Goal: Information Seeking & Learning: Learn about a topic

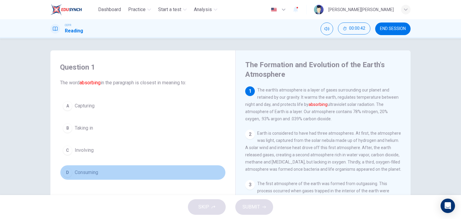
click at [84, 169] on span "Consuming" at bounding box center [86, 172] width 23 height 7
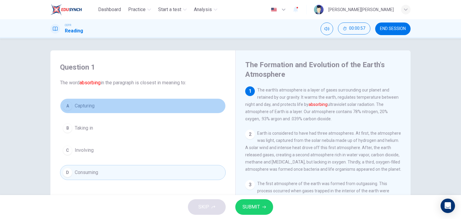
click at [103, 111] on button "A Capturing" at bounding box center [143, 105] width 166 height 15
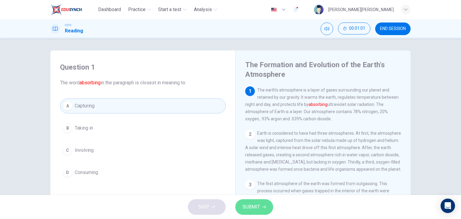
click at [263, 210] on button "SUBMIT" at bounding box center [254, 207] width 38 height 16
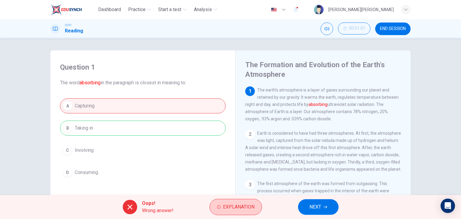
click at [234, 209] on span "Explanation" at bounding box center [238, 207] width 31 height 8
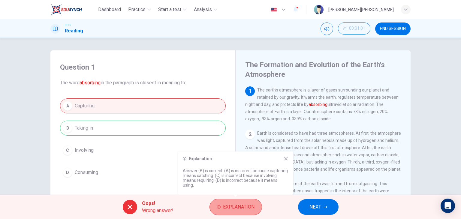
click at [232, 211] on span "Explanation" at bounding box center [238, 207] width 31 height 8
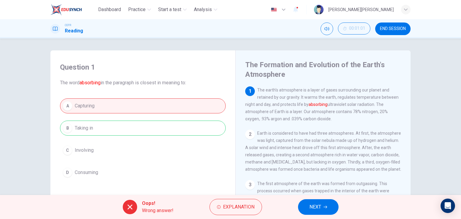
click at [321, 204] on button "NEXT" at bounding box center [318, 207] width 40 height 16
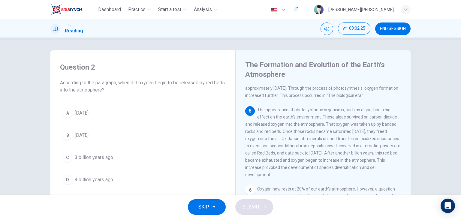
scroll to position [180, 0]
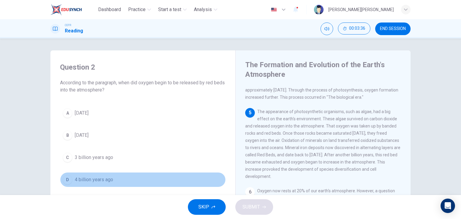
click at [105, 178] on span "4 billion years ago" at bounding box center [94, 179] width 38 height 7
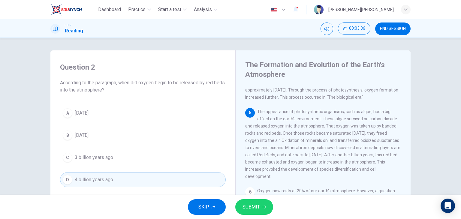
click at [262, 201] on button "SUBMIT" at bounding box center [254, 207] width 38 height 16
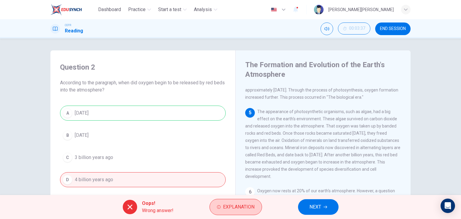
click at [224, 200] on button "Explanation" at bounding box center [235, 207] width 52 height 16
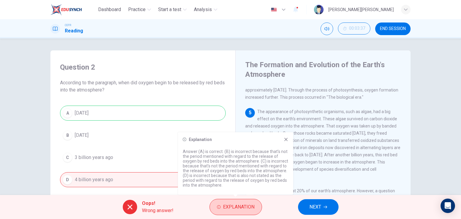
click at [224, 200] on button "Explanation" at bounding box center [235, 207] width 52 height 16
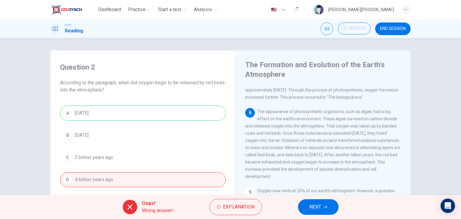
click at [318, 207] on span "NEXT" at bounding box center [315, 207] width 12 height 8
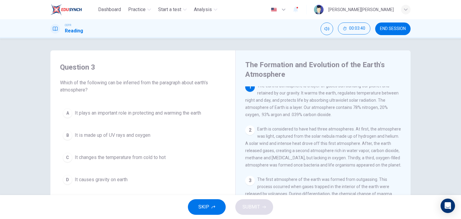
scroll to position [0, 0]
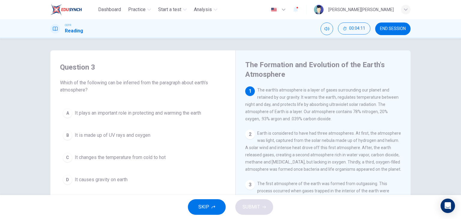
click at [180, 121] on div "A It plays an important role in protecting and warming the earth B It is made u…" at bounding box center [143, 147] width 166 height 82
click at [180, 118] on button "A It plays an important role in protecting and warming the earth" at bounding box center [143, 113] width 166 height 15
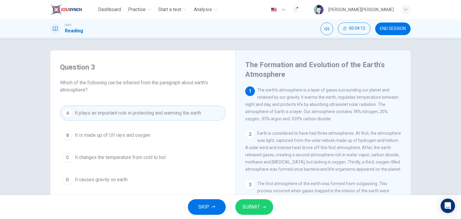
click at [261, 216] on div "SKIP SUBMIT" at bounding box center [230, 207] width 461 height 24
click at [261, 212] on button "SUBMIT" at bounding box center [254, 207] width 38 height 16
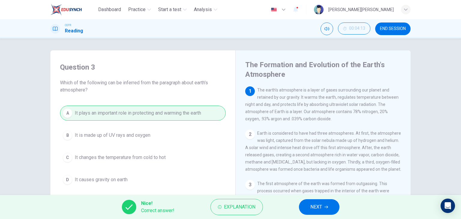
click at [306, 205] on button "NEXT" at bounding box center [319, 207] width 40 height 16
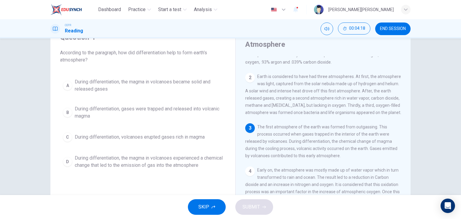
scroll to position [30, 0]
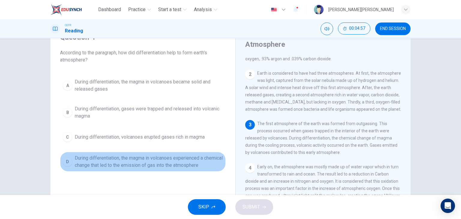
click at [110, 167] on span "During differentiation, the magma in volcanoes experienced a chemical change th…" at bounding box center [149, 161] width 148 height 14
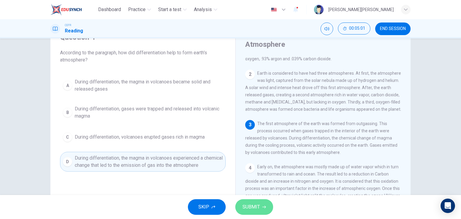
click at [264, 205] on icon "button" at bounding box center [264, 207] width 4 height 4
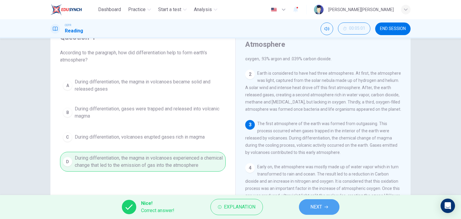
click at [317, 206] on span "NEXT" at bounding box center [316, 207] width 12 height 8
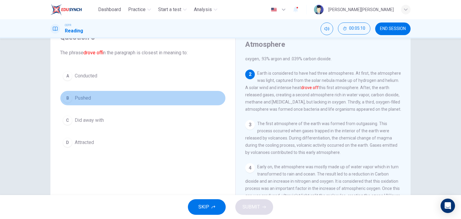
click at [89, 101] on span "Pushed" at bounding box center [83, 97] width 16 height 7
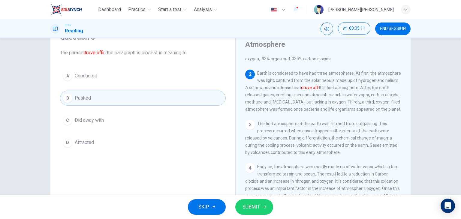
click at [246, 207] on span "SUBMIT" at bounding box center [250, 207] width 17 height 8
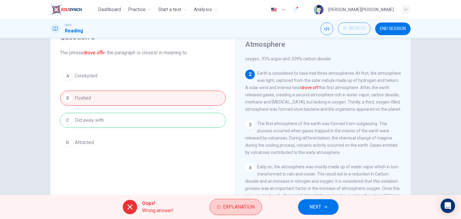
click at [238, 208] on span "Explanation" at bounding box center [238, 207] width 31 height 8
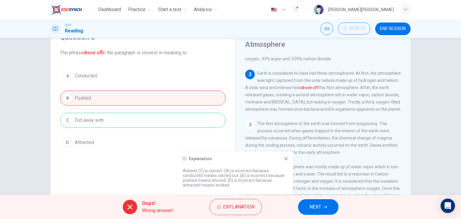
click at [287, 161] on icon at bounding box center [285, 158] width 5 height 5
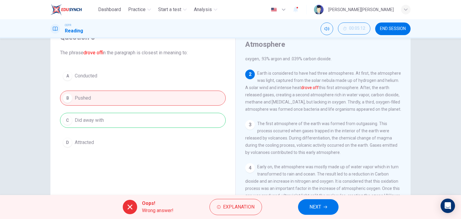
click at [320, 203] on span "NEXT" at bounding box center [315, 207] width 12 height 8
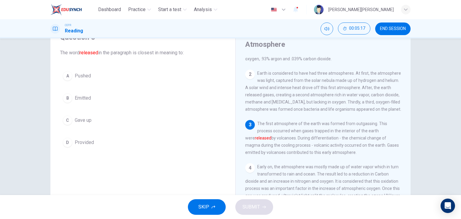
click at [92, 97] on button "B Emitted" at bounding box center [143, 98] width 166 height 15
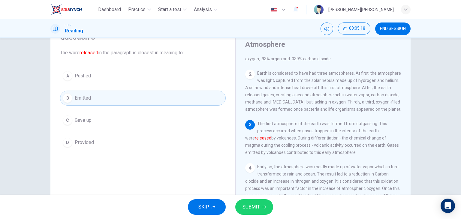
click at [255, 208] on span "SUBMIT" at bounding box center [250, 207] width 17 height 8
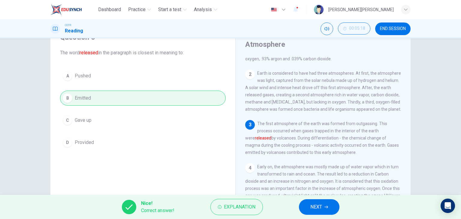
click at [314, 211] on button "NEXT" at bounding box center [319, 207] width 40 height 16
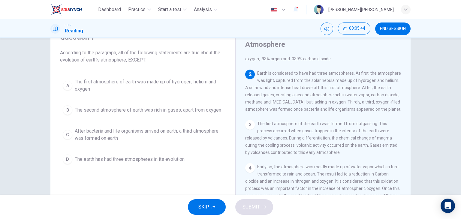
click at [160, 83] on span "The first atmosphere of earth was made up of hydrogen, helium and oxygen" at bounding box center [149, 85] width 148 height 14
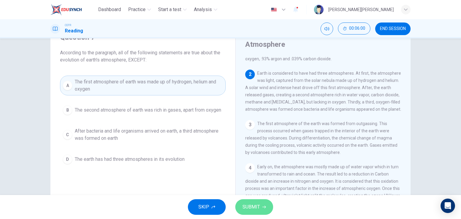
click at [261, 201] on button "SUBMIT" at bounding box center [254, 207] width 38 height 16
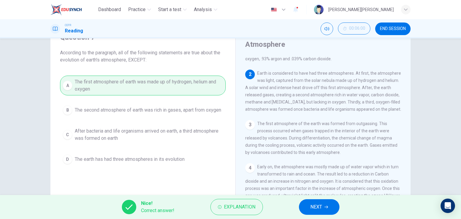
click at [322, 206] on button "NEXT" at bounding box center [319, 207] width 40 height 16
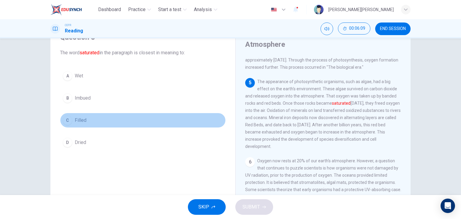
click at [165, 120] on button "C Filled" at bounding box center [143, 120] width 166 height 15
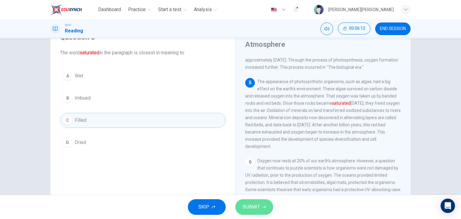
click at [247, 204] on span "SUBMIT" at bounding box center [250, 207] width 17 height 8
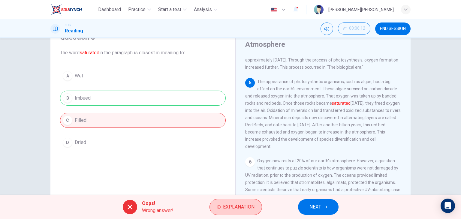
click at [227, 207] on span "Explanation" at bounding box center [238, 207] width 31 height 8
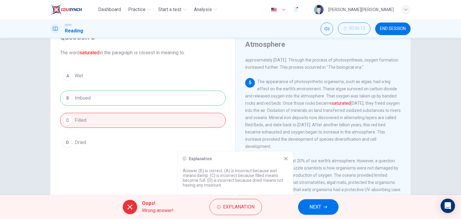
click at [321, 205] on button "NEXT" at bounding box center [318, 207] width 40 height 16
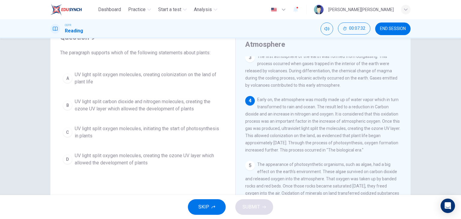
scroll to position [96, 0]
click at [110, 164] on span "UV light split oxygen molecules, creating the ozone UV layer which allowed the …" at bounding box center [149, 159] width 148 height 14
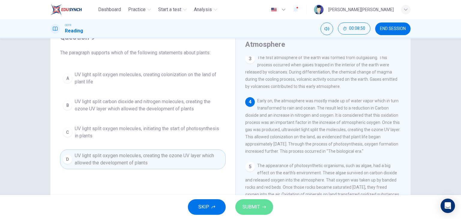
click at [249, 208] on span "SUBMIT" at bounding box center [250, 207] width 17 height 8
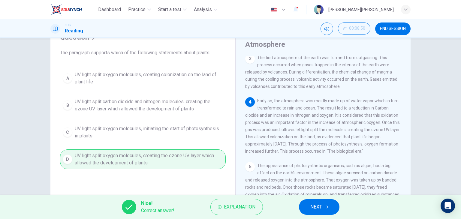
click at [319, 209] on span "NEXT" at bounding box center [316, 207] width 12 height 8
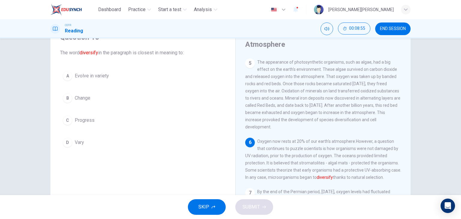
scroll to position [16, 0]
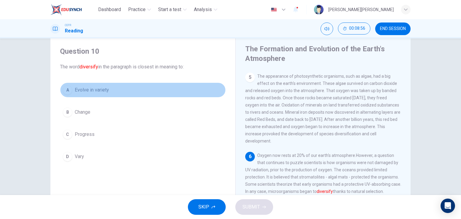
click at [104, 89] on span "Evolve in variety" at bounding box center [92, 89] width 34 height 7
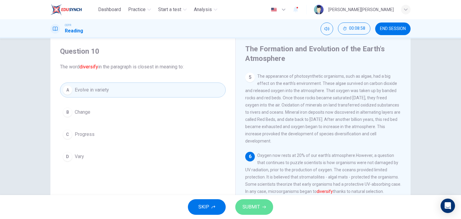
click at [257, 206] on span "SUBMIT" at bounding box center [250, 207] width 17 height 8
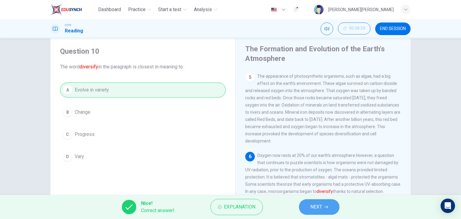
click at [318, 207] on span "NEXT" at bounding box center [316, 207] width 12 height 8
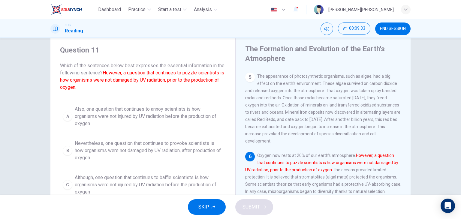
scroll to position [2, 0]
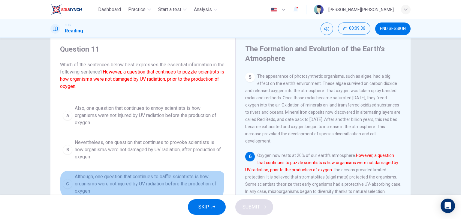
click at [130, 180] on span "Although, one question that continues to baffle scientists is how organisms wer…" at bounding box center [149, 184] width 148 height 22
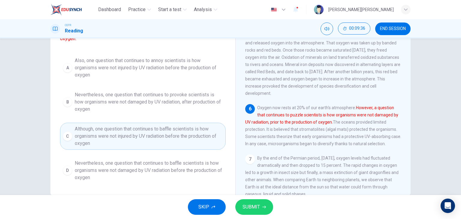
scroll to position [76, 0]
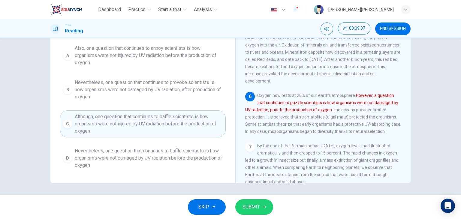
click at [136, 162] on span "Nevertheless, one question that continues to baffle scientists is how organisms…" at bounding box center [149, 158] width 148 height 22
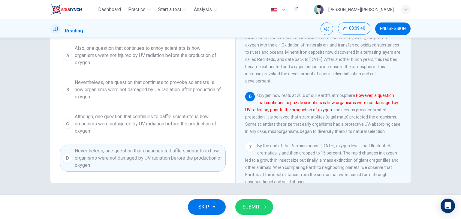
click at [266, 204] on button "SUBMIT" at bounding box center [254, 207] width 38 height 16
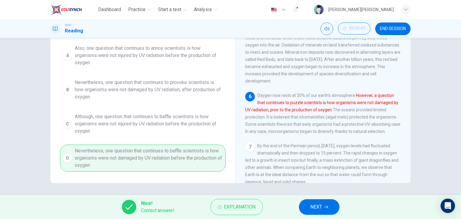
click at [304, 210] on button "NEXT" at bounding box center [319, 207] width 40 height 16
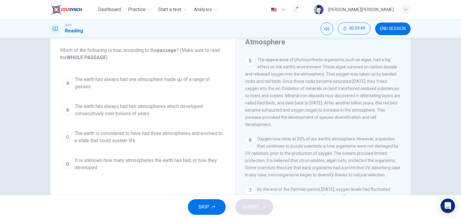
scroll to position [34, 0]
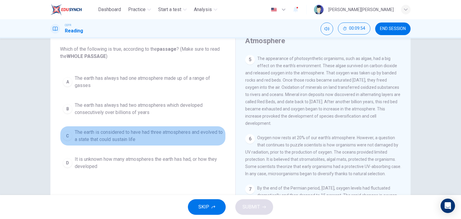
click at [130, 140] on span "The earth is considered to have had three atmospheres and evolved to a state th…" at bounding box center [149, 136] width 148 height 14
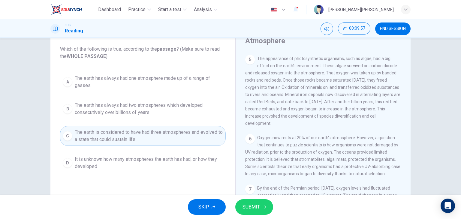
click at [249, 211] on span "SUBMIT" at bounding box center [250, 207] width 17 height 8
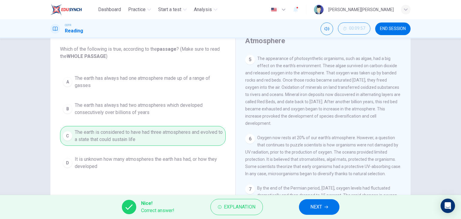
click at [325, 209] on button "NEXT" at bounding box center [319, 207] width 40 height 16
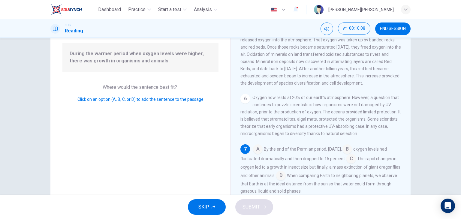
scroll to position [55, 0]
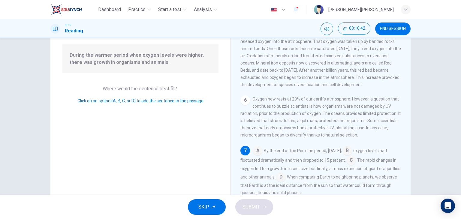
click at [356, 160] on input at bounding box center [351, 161] width 10 height 10
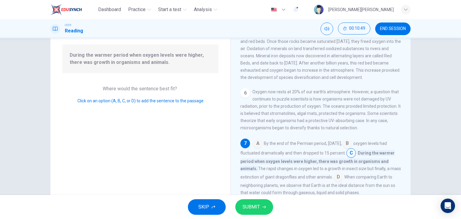
scroll to position [225, 0]
click at [264, 208] on icon "button" at bounding box center [264, 207] width 4 height 3
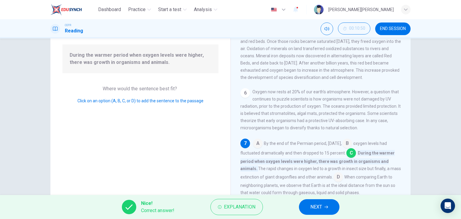
click at [318, 206] on span "NEXT" at bounding box center [316, 207] width 12 height 8
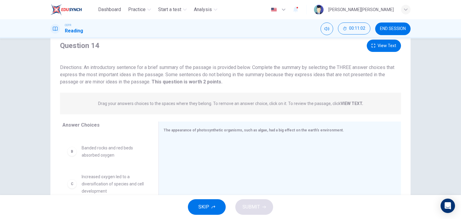
scroll to position [16, 0]
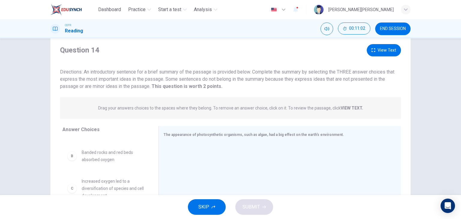
click at [388, 50] on button "View Text" at bounding box center [383, 50] width 34 height 12
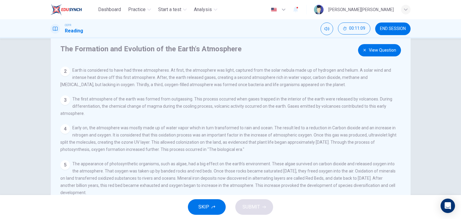
scroll to position [30, 0]
click at [385, 54] on button "View Question" at bounding box center [379, 50] width 43 height 12
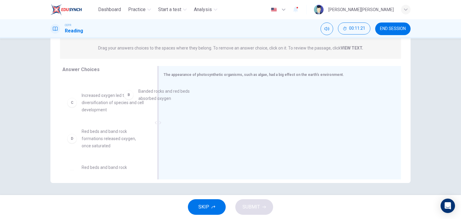
scroll to position [26, 0]
drag, startPoint x: 91, startPoint y: 97, endPoint x: 203, endPoint y: 98, distance: 111.5
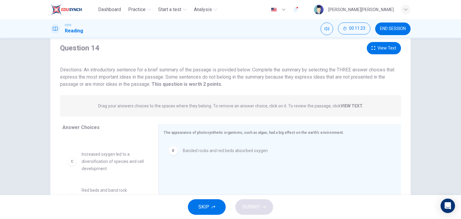
scroll to position [16, 0]
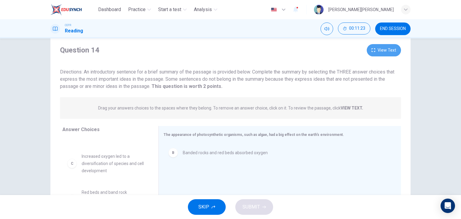
click at [380, 48] on button "View Text" at bounding box center [383, 50] width 34 height 12
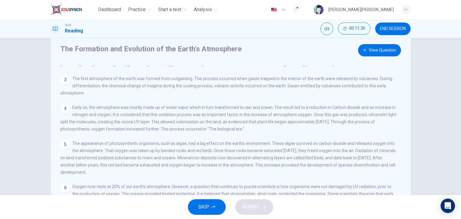
scroll to position [49, 0]
click at [387, 51] on button "View Question" at bounding box center [379, 50] width 43 height 12
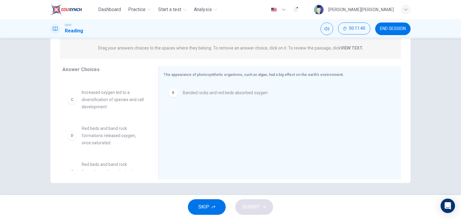
scroll to position [28, 0]
drag, startPoint x: 108, startPoint y: 109, endPoint x: 210, endPoint y: 121, distance: 102.7
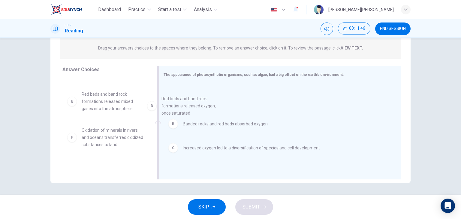
drag, startPoint x: 98, startPoint y: 103, endPoint x: 179, endPoint y: 106, distance: 80.4
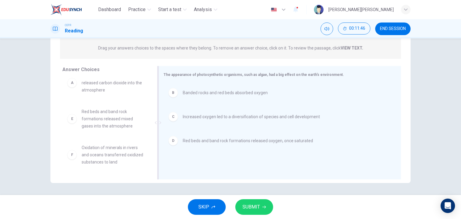
scroll to position [11, 0]
click at [256, 205] on span "SUBMIT" at bounding box center [250, 207] width 17 height 8
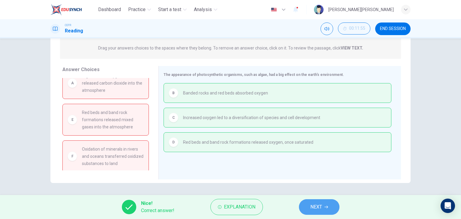
click at [328, 208] on button "NEXT" at bounding box center [319, 207] width 40 height 16
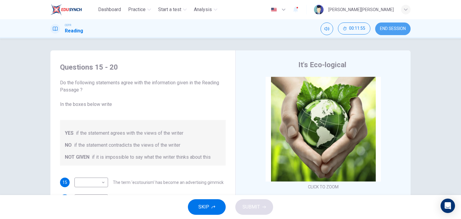
click at [398, 31] on button "END SESSION" at bounding box center [392, 28] width 35 height 13
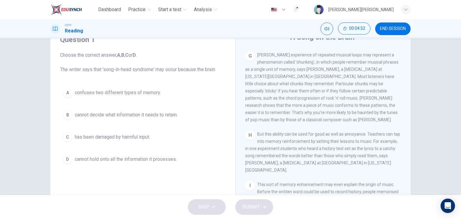
scroll to position [30, 0]
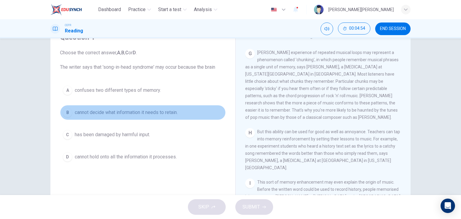
click at [150, 116] on button "B cannot decide what information it needs to retain." at bounding box center [143, 112] width 166 height 15
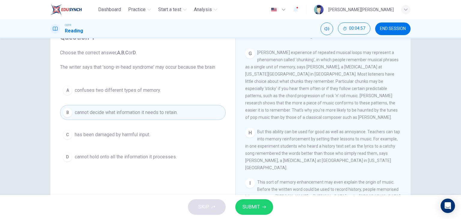
click at [256, 208] on span "SUBMIT" at bounding box center [250, 207] width 17 height 8
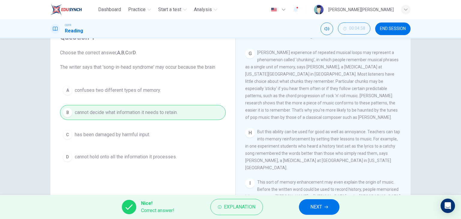
click at [319, 207] on span "NEXT" at bounding box center [316, 207] width 12 height 8
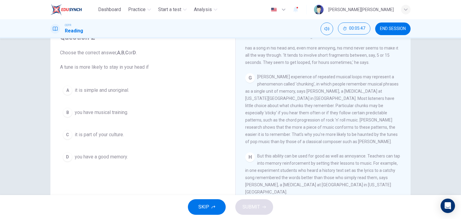
scroll to position [450, 0]
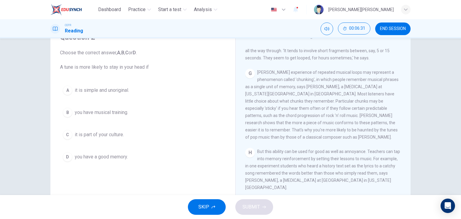
click at [128, 93] on span "it is simple and unoriginal." at bounding box center [102, 90] width 54 height 7
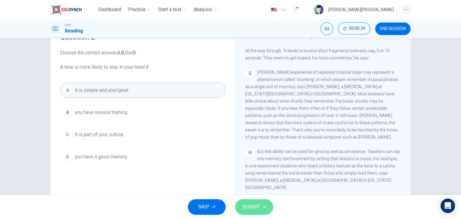
click at [252, 208] on span "SUBMIT" at bounding box center [250, 207] width 17 height 8
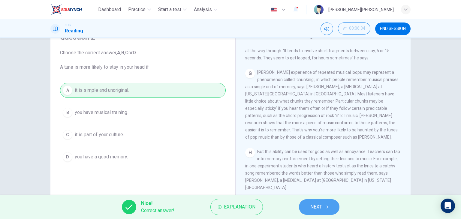
click at [306, 209] on button "NEXT" at bounding box center [319, 207] width 40 height 16
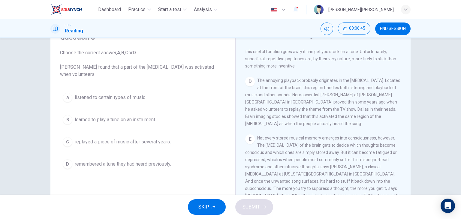
scroll to position [237, 0]
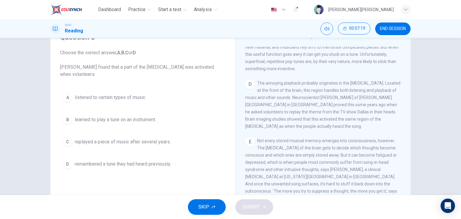
click at [152, 144] on span "replayed a piece of music after several years." at bounding box center [123, 141] width 96 height 7
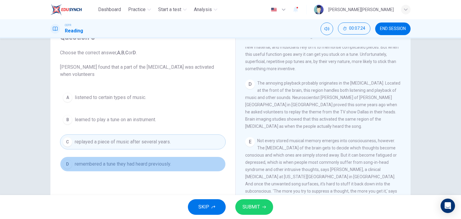
click at [161, 164] on span "remembered a tune they had heard previously." at bounding box center [123, 163] width 96 height 7
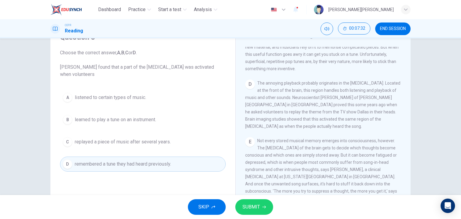
click at [254, 204] on span "SUBMIT" at bounding box center [250, 207] width 17 height 8
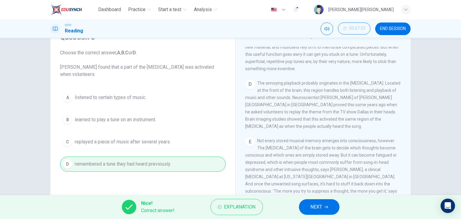
click at [317, 208] on span "NEXT" at bounding box center [316, 207] width 12 height 8
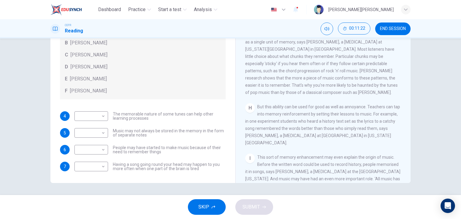
scroll to position [450, 0]
click at [97, 115] on body "Dashboard Practice Start a test Analysis English en ​ LOUIS SHAROSS M.SHASHI CE…" at bounding box center [230, 109] width 461 height 219
click at [86, 164] on li "E" at bounding box center [90, 164] width 34 height 10
type input "E"
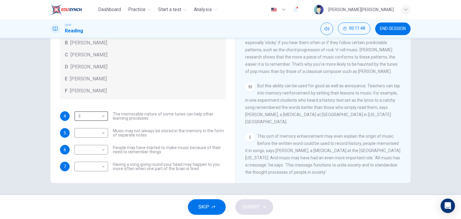
scroll to position [477, 0]
click at [95, 150] on body "Dashboard Practice Start a test Analysis English en ​ LOUIS SHAROSS M.SHASHI CE…" at bounding box center [230, 109] width 461 height 219
click at [90, 206] on li "F" at bounding box center [90, 207] width 34 height 10
type input "F"
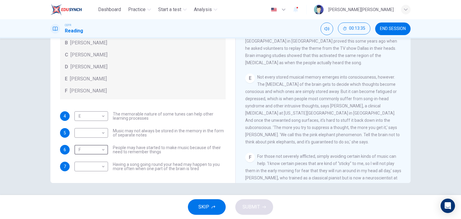
scroll to position [237, 0]
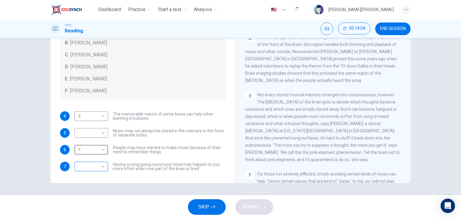
click at [95, 166] on body "Dashboard Practice Start a test Analysis English en ​ LOUIS SHAROSS M.SHASHI CE…" at bounding box center [230, 109] width 461 height 219
click at [90, 172] on li "B" at bounding box center [90, 171] width 34 height 10
type input "B"
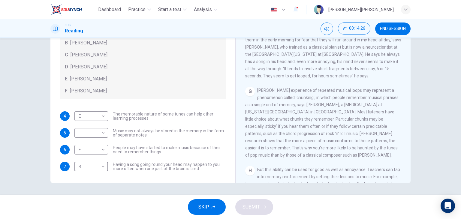
scroll to position [387, 0]
click at [91, 134] on body "Dashboard Practice Start a test Analysis English en ​ LOUIS SHAROSS M.SHASHI CE…" at bounding box center [230, 109] width 461 height 219
click at [88, 170] on li "D" at bounding box center [90, 171] width 34 height 10
type input "D"
click at [253, 207] on span "SUBMIT" at bounding box center [250, 207] width 17 height 8
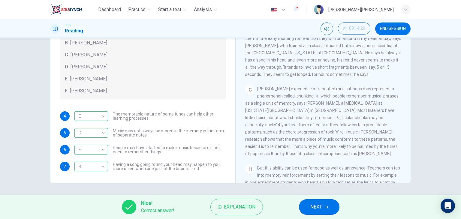
click at [319, 210] on span "NEXT" at bounding box center [316, 207] width 12 height 8
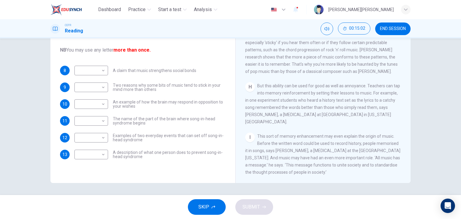
scroll to position [477, 0]
click at [101, 72] on body "Dashboard Practice Start a test Analysis English en ​ LOUIS SHAROSS M.SHASHI CE…" at bounding box center [230, 109] width 461 height 219
click at [85, 152] on li "I" at bounding box center [90, 157] width 34 height 10
type input "I"
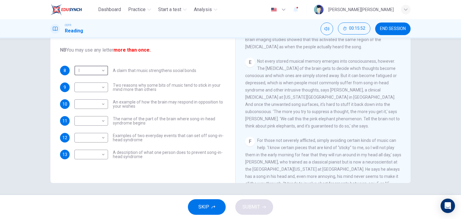
scroll to position [267, 0]
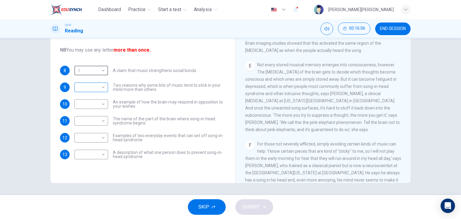
click at [85, 89] on body "Dashboard Practice Start a test Analysis English en ​ LOUIS SHAROSS M.SHASHI CE…" at bounding box center [230, 109] width 461 height 219
click at [87, 133] on li "E" at bounding box center [90, 135] width 34 height 10
type input "E"
click at [79, 101] on body "Dashboard Practice Start a test Analysis English en ​ LOUIS SHAROSS M.SHASHI CE…" at bounding box center [230, 109] width 461 height 219
click at [89, 149] on li "E" at bounding box center [90, 152] width 34 height 10
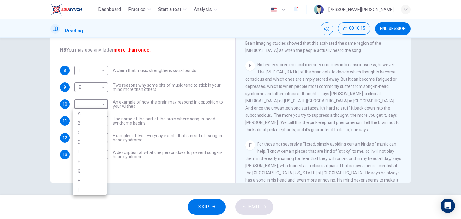
type input "E"
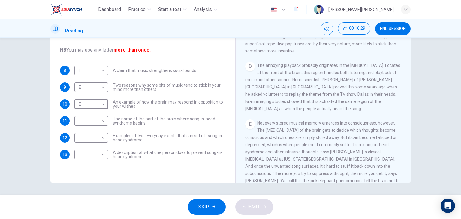
scroll to position [207, 0]
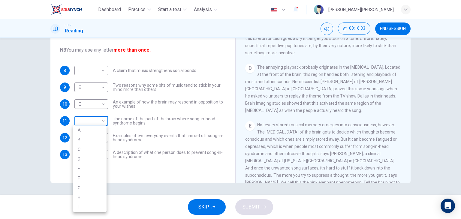
click at [80, 123] on body "Dashboard Practice Start a test Analysis English en ​ LOUIS SHAROSS M.SHASHI CE…" at bounding box center [230, 109] width 461 height 219
click at [84, 159] on li "D" at bounding box center [90, 159] width 34 height 10
type input "D"
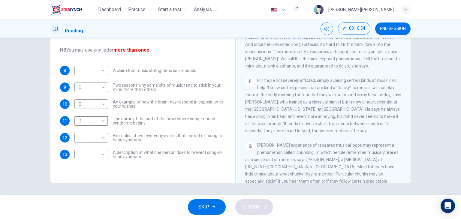
scroll to position [327, 0]
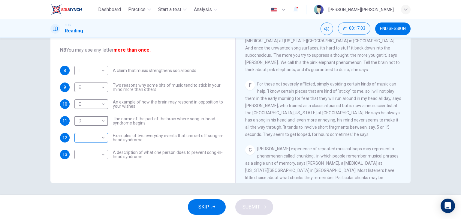
click at [88, 140] on body "Dashboard Practice Start a test Analysis English en ​ LOUIS SHAROSS M.SHASHI CE…" at bounding box center [230, 109] width 461 height 219
click at [85, 181] on li "F" at bounding box center [90, 181] width 34 height 10
type input "F"
click at [95, 154] on body "Dashboard Practice Start a test Analysis English en ​ LOUIS SHAROSS M.SHASHI CE…" at bounding box center [230, 109] width 461 height 219
click at [88, 179] on li "F" at bounding box center [90, 181] width 34 height 10
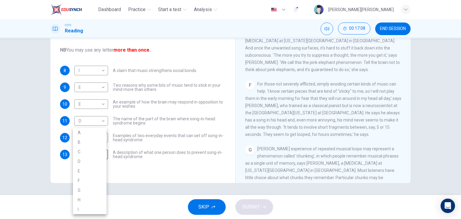
type input "F"
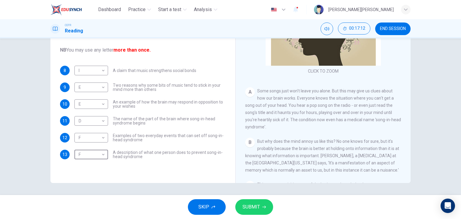
scroll to position [60, 0]
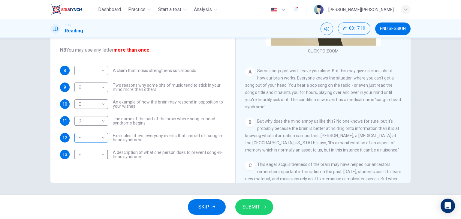
click at [84, 141] on body "Dashboard Practice Start a test Analysis English en ​ LOUIS SHAROSS M.SHASHI CE…" at bounding box center [230, 109] width 461 height 219
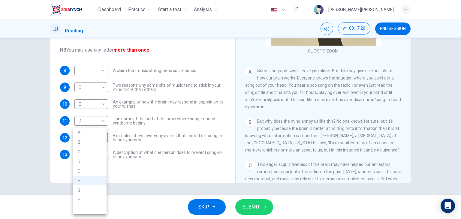
click at [85, 135] on li "A" at bounding box center [90, 133] width 34 height 10
type input "A"
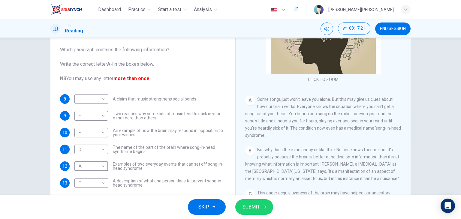
scroll to position [46, 0]
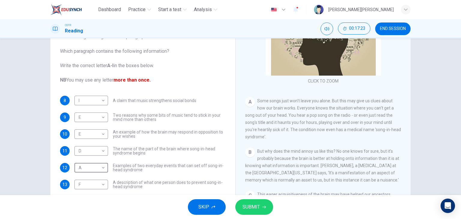
click at [256, 207] on span "SUBMIT" at bounding box center [250, 207] width 17 height 8
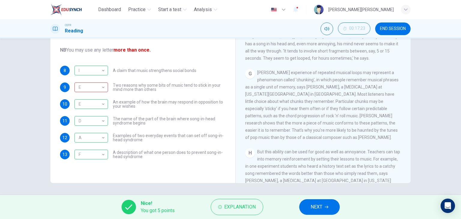
scroll to position [420, 0]
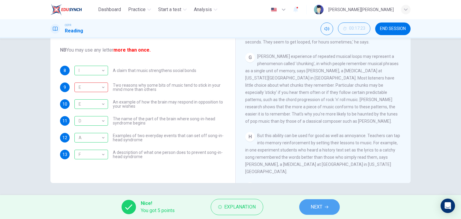
click at [313, 208] on span "NEXT" at bounding box center [316, 207] width 12 height 8
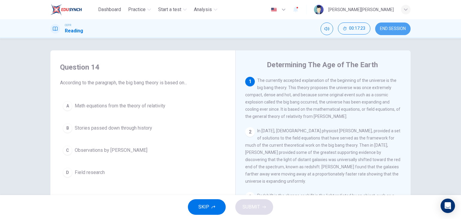
click at [397, 29] on span "END SESSION" at bounding box center [393, 28] width 26 height 5
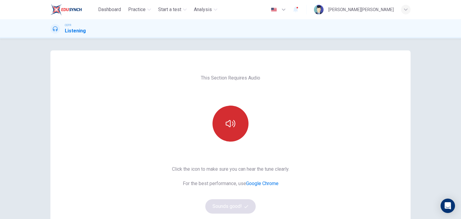
click at [226, 114] on button "button" at bounding box center [230, 124] width 36 height 36
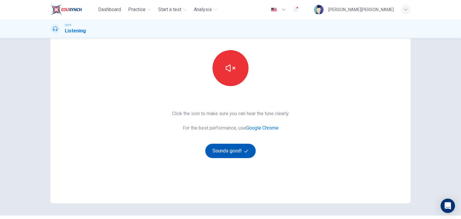
scroll to position [60, 0]
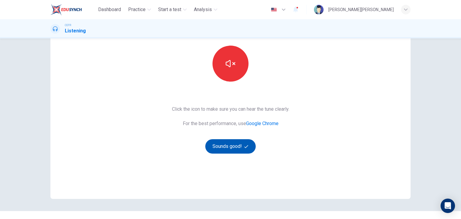
click at [235, 151] on button "Sounds good!" at bounding box center [230, 146] width 50 height 14
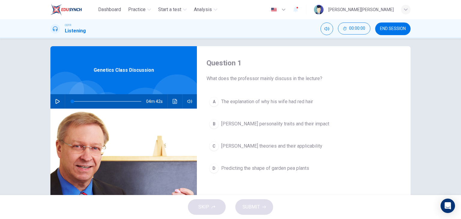
scroll to position [0, 0]
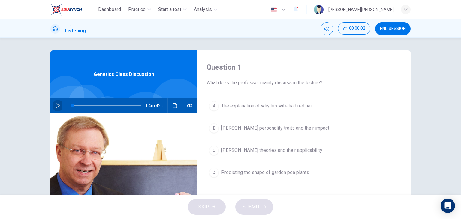
click at [55, 104] on icon "button" at bounding box center [57, 105] width 4 height 5
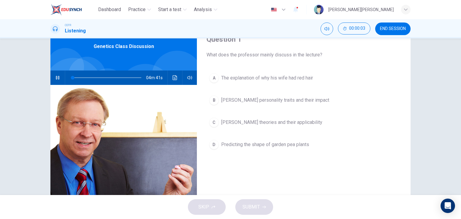
scroll to position [30, 0]
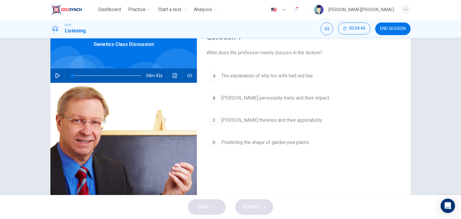
click at [58, 74] on icon "button" at bounding box center [57, 75] width 5 height 5
click at [316, 99] on button "B [PERSON_NAME] personality traits and their impact" at bounding box center [303, 98] width 194 height 15
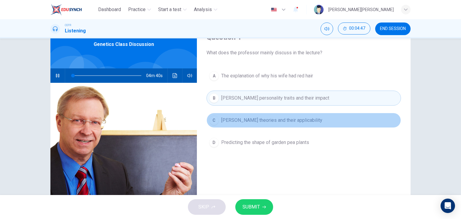
click at [342, 120] on button "C [PERSON_NAME] theories and their applicability" at bounding box center [303, 120] width 194 height 15
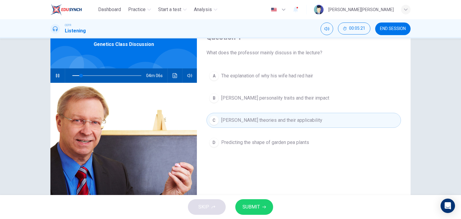
click at [261, 209] on button "SUBMIT" at bounding box center [254, 207] width 38 height 16
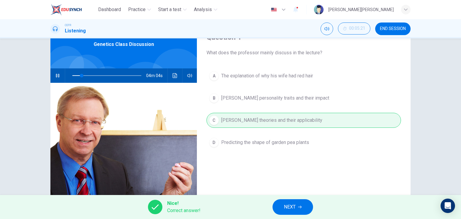
click at [282, 208] on button "NEXT" at bounding box center [292, 207] width 40 height 16
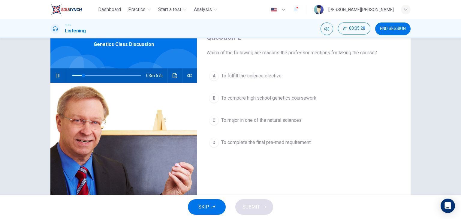
click at [280, 77] on button "A To fulfill the science elective" at bounding box center [303, 75] width 194 height 15
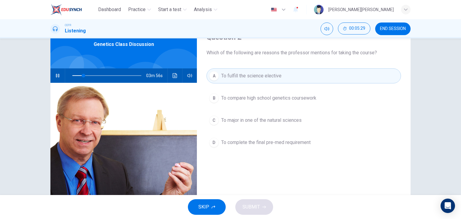
click at [261, 119] on span "To major in one of the natural sciences" at bounding box center [261, 120] width 80 height 7
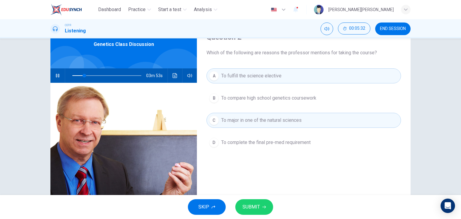
click at [245, 146] on button "D To complete the final pre-med requirement" at bounding box center [303, 142] width 194 height 15
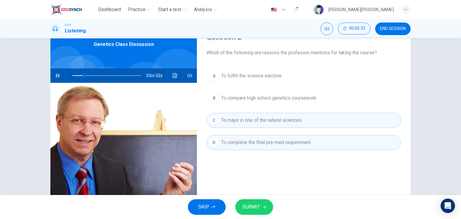
click at [239, 76] on span "To fulfill the science elective" at bounding box center [251, 75] width 60 height 7
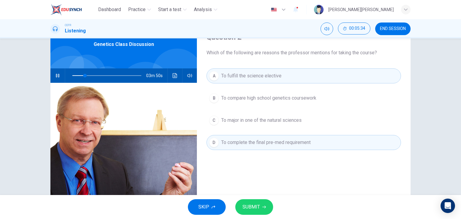
click at [248, 117] on span "To major in one of the natural sciences" at bounding box center [261, 120] width 80 height 7
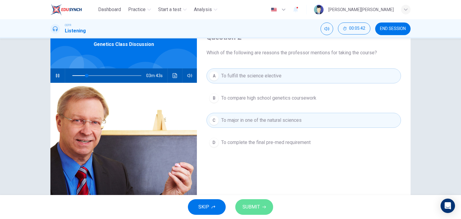
click at [257, 206] on span "SUBMIT" at bounding box center [250, 207] width 17 height 8
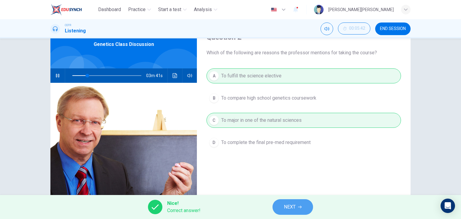
click at [292, 206] on span "NEXT" at bounding box center [290, 207] width 12 height 8
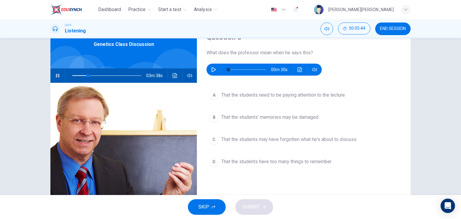
click at [55, 73] on icon "button" at bounding box center [57, 75] width 5 height 5
type input "23"
click at [213, 69] on icon "button" at bounding box center [213, 69] width 4 height 5
type input "49"
click at [240, 140] on span "That the students may have forgotten what he's about to discuss" at bounding box center [288, 139] width 135 height 7
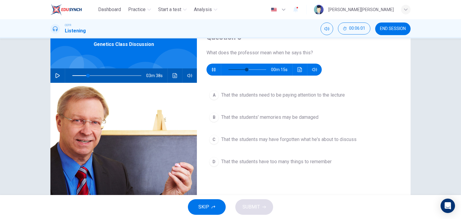
type input "23"
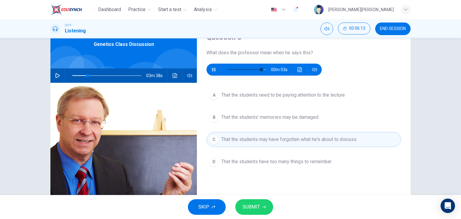
type input "91"
type input "23"
type input "0"
click at [259, 207] on button "SUBMIT" at bounding box center [254, 207] width 38 height 16
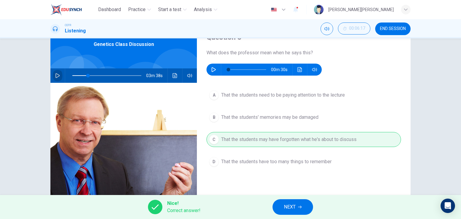
click at [53, 77] on button "button" at bounding box center [58, 75] width 10 height 14
click at [285, 205] on span "NEXT" at bounding box center [290, 207] width 12 height 8
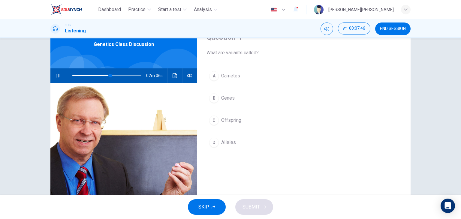
click at [255, 146] on button "D Alleles" at bounding box center [303, 142] width 194 height 15
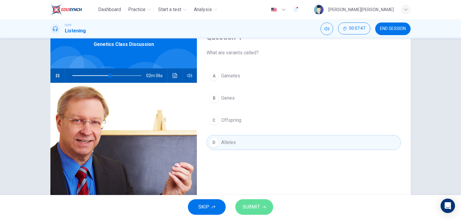
click at [264, 208] on icon "button" at bounding box center [264, 207] width 4 height 4
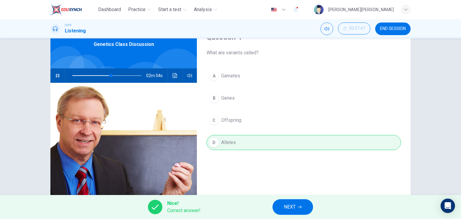
click at [302, 204] on button "NEXT" at bounding box center [292, 207] width 40 height 16
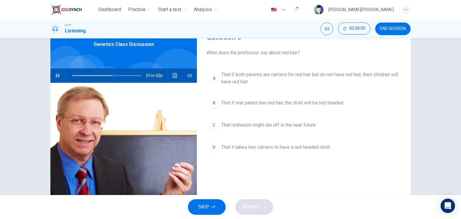
click at [308, 124] on span "That redheads might die off in the near future" at bounding box center [268, 124] width 94 height 7
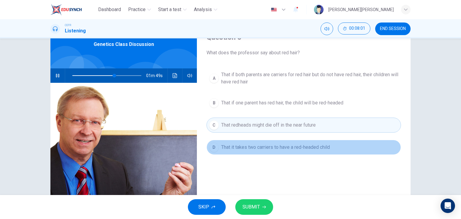
click at [275, 147] on button "D That it takes two carriers to have a red-headed child" at bounding box center [303, 147] width 194 height 15
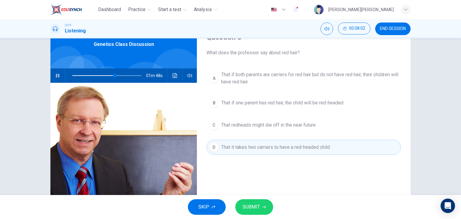
click at [282, 126] on span "That redheads might die off in the near future" at bounding box center [268, 124] width 94 height 7
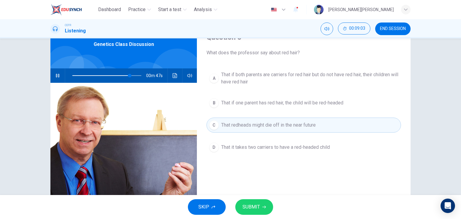
click at [290, 150] on button "D That it takes two carriers to have a red-headed child" at bounding box center [303, 147] width 194 height 15
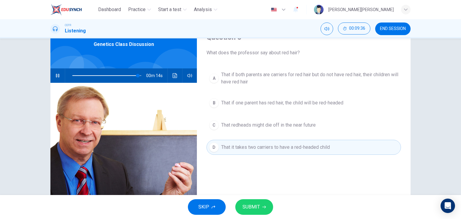
click at [262, 207] on icon "button" at bounding box center [264, 207] width 4 height 4
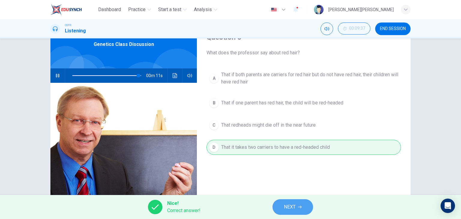
click at [295, 208] on span "NEXT" at bounding box center [290, 207] width 12 height 8
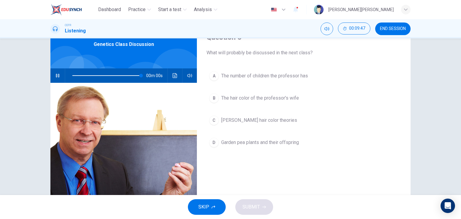
type input "0"
click at [212, 119] on div "C" at bounding box center [214, 120] width 10 height 10
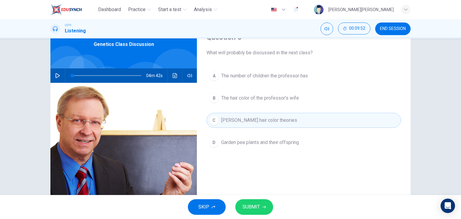
click at [252, 207] on span "SUBMIT" at bounding box center [250, 207] width 17 height 8
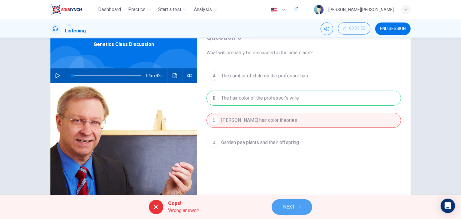
click at [288, 209] on span "NEXT" at bounding box center [289, 207] width 12 height 8
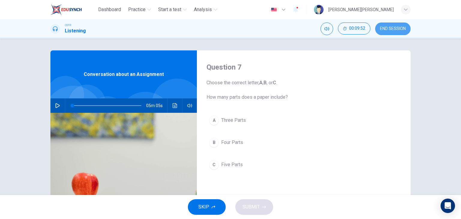
click at [384, 28] on span "END SESSION" at bounding box center [393, 28] width 26 height 5
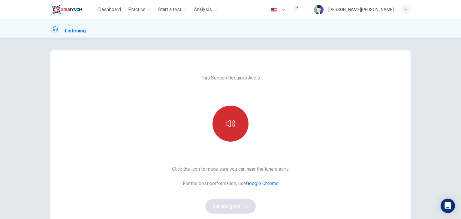
click at [219, 119] on button "button" at bounding box center [230, 124] width 36 height 36
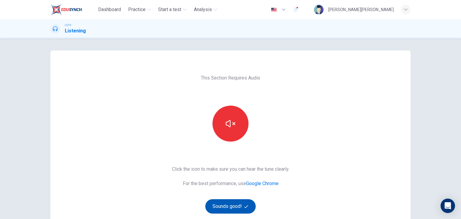
click at [234, 208] on button "Sounds good!" at bounding box center [230, 206] width 50 height 14
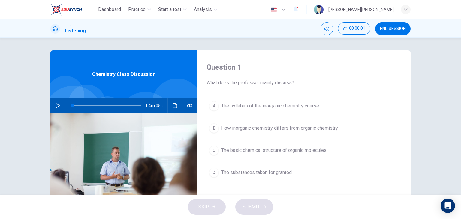
click at [56, 103] on button "button" at bounding box center [58, 105] width 10 height 14
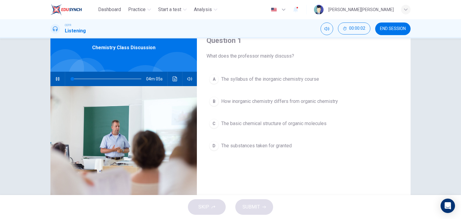
scroll to position [30, 0]
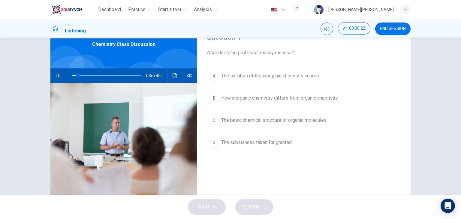
click at [303, 121] on span "The basic chemical structure of organic molecules" at bounding box center [273, 120] width 105 height 7
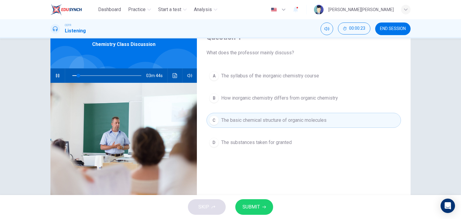
click at [249, 208] on span "SUBMIT" at bounding box center [250, 207] width 17 height 8
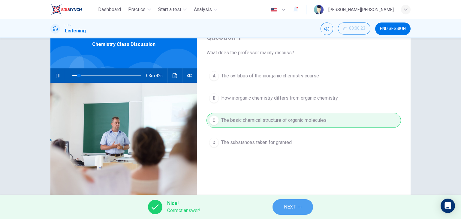
click at [298, 206] on icon "button" at bounding box center [300, 207] width 4 height 4
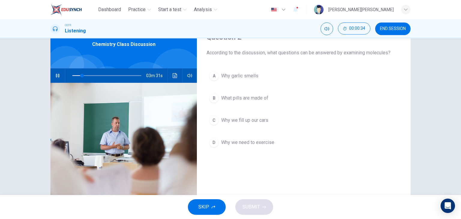
click at [249, 97] on span "What pills are made of" at bounding box center [244, 97] width 47 height 7
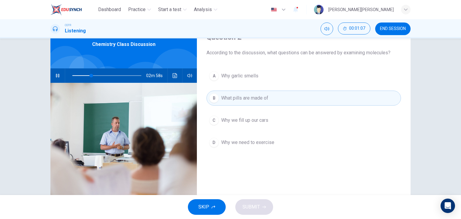
click at [243, 77] on span "Why garlic smells" at bounding box center [239, 75] width 37 height 7
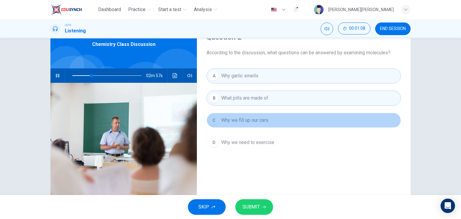
click at [250, 124] on button "C Why we fill up our cars" at bounding box center [303, 120] width 194 height 15
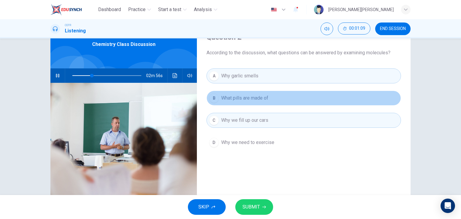
click at [258, 98] on span "What pills are made of" at bounding box center [244, 97] width 47 height 7
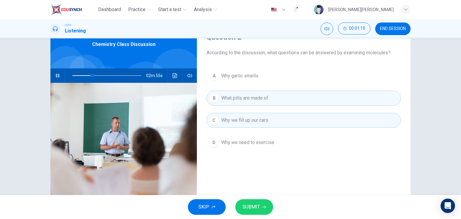
click at [255, 78] on span "Why garlic smells" at bounding box center [239, 75] width 37 height 7
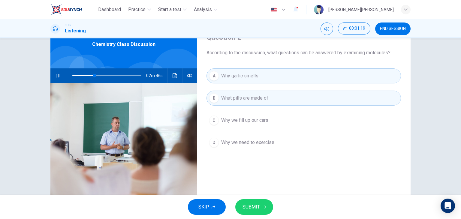
click at [252, 205] on span "SUBMIT" at bounding box center [250, 207] width 17 height 8
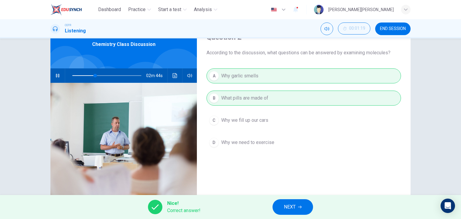
click at [296, 206] on button "NEXT" at bounding box center [292, 207] width 40 height 16
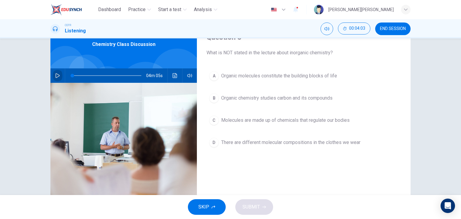
click at [56, 77] on icon "button" at bounding box center [57, 75] width 5 height 5
click at [330, 118] on span "Molecules are made up of chemicals that regulate our bodies" at bounding box center [285, 120] width 128 height 7
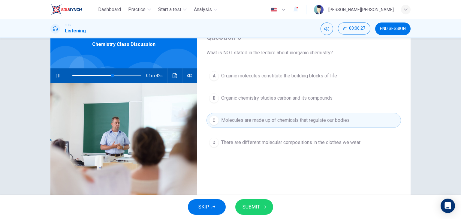
click at [256, 208] on span "SUBMIT" at bounding box center [250, 207] width 17 height 8
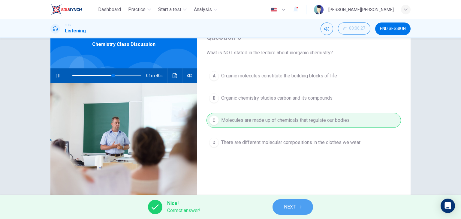
click at [298, 207] on icon "button" at bounding box center [300, 207] width 4 height 4
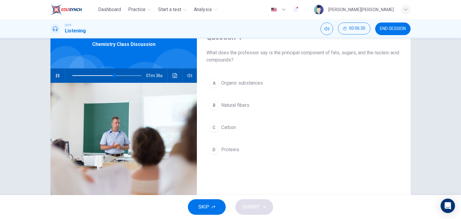
click at [258, 130] on button "C Carbon" at bounding box center [303, 127] width 194 height 15
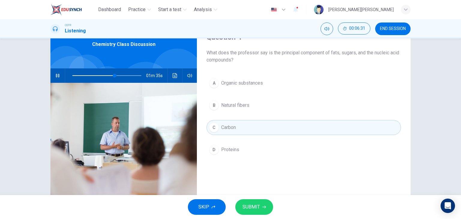
click at [266, 205] on button "SUBMIT" at bounding box center [254, 207] width 38 height 16
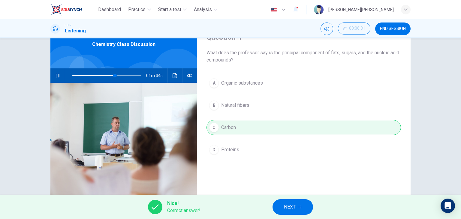
click at [289, 207] on span "NEXT" at bounding box center [290, 207] width 12 height 8
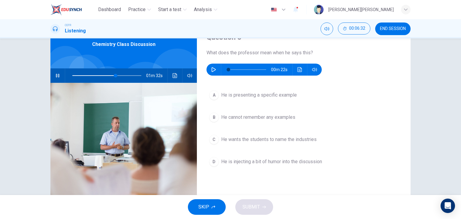
click at [59, 76] on button "button" at bounding box center [58, 75] width 10 height 14
type input "62"
click at [213, 67] on icon "button" at bounding box center [213, 69] width 5 height 5
type input "0"
click at [274, 138] on span "He wants the students to name the industries" at bounding box center [268, 139] width 95 height 7
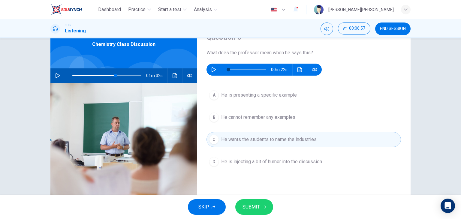
click at [255, 200] on button "SUBMIT" at bounding box center [254, 207] width 38 height 16
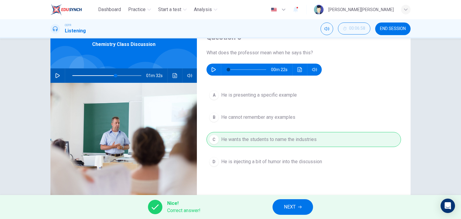
click at [287, 208] on span "NEXT" at bounding box center [290, 207] width 12 height 8
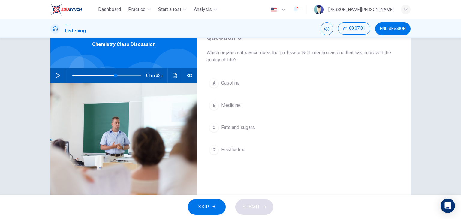
click at [55, 73] on icon "button" at bounding box center [57, 75] width 4 height 5
click at [237, 125] on span "Fats and sugars" at bounding box center [238, 127] width 34 height 7
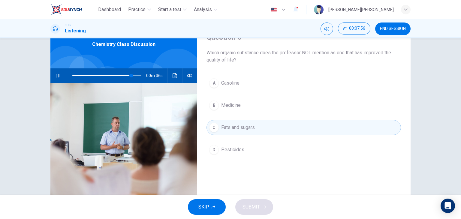
click at [237, 146] on span "Pesticides" at bounding box center [232, 149] width 23 height 7
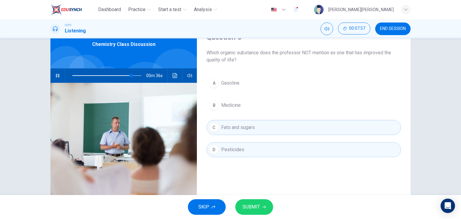
click at [249, 130] on span "Fats and sugars" at bounding box center [238, 127] width 34 height 7
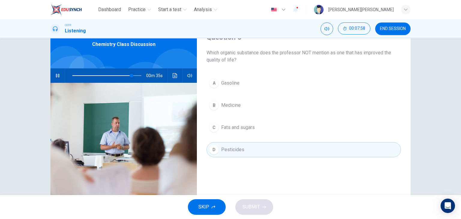
click at [242, 125] on span "Fats and sugars" at bounding box center [238, 127] width 34 height 7
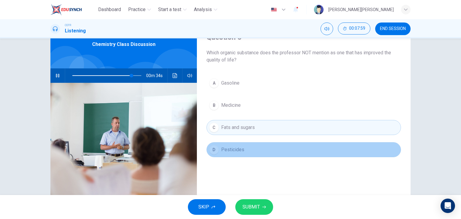
click at [247, 149] on button "D Pesticides" at bounding box center [303, 149] width 194 height 15
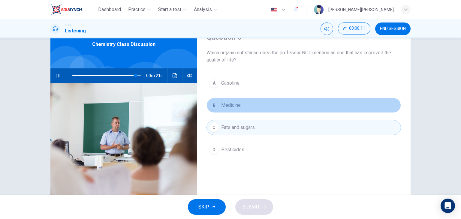
click at [235, 106] on span "Medicine" at bounding box center [230, 105] width 19 height 7
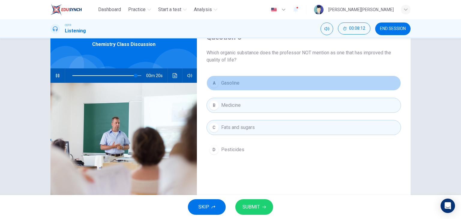
click at [243, 83] on button "A Gasoline" at bounding box center [303, 83] width 194 height 15
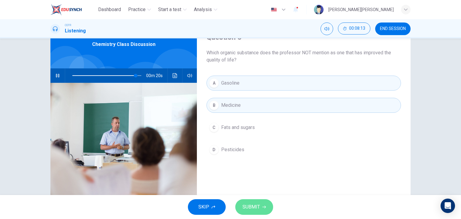
click at [256, 201] on button "SUBMIT" at bounding box center [254, 207] width 38 height 16
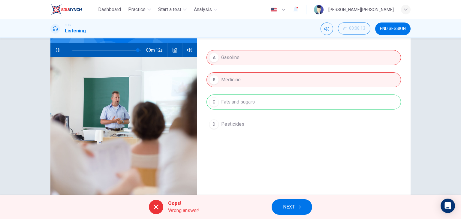
scroll to position [60, 0]
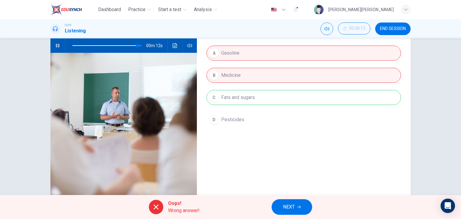
type input "95"
click at [294, 206] on span "NEXT" at bounding box center [289, 207] width 12 height 8
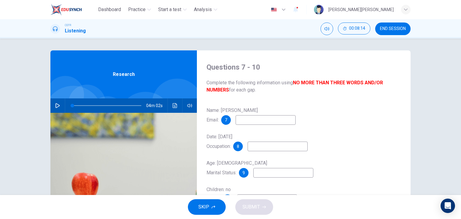
click at [399, 26] on span "END SESSION" at bounding box center [393, 28] width 26 height 5
